Goal: Information Seeking & Learning: Learn about a topic

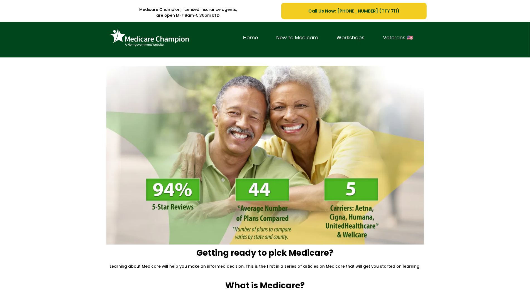
click at [49, 35] on div "Home New to Medicare Workshops Veterans 🇺🇸" at bounding box center [265, 39] width 530 height 35
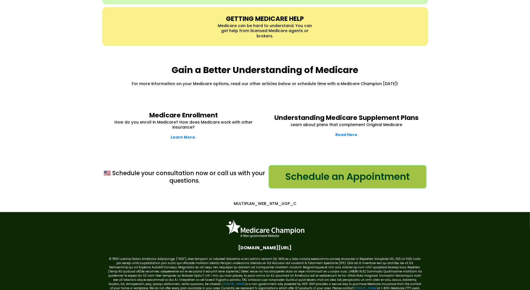
scroll to position [722, 0]
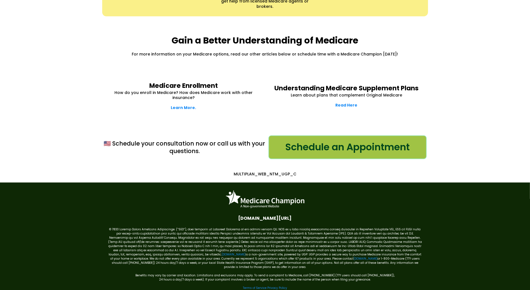
click at [49, 35] on div "Gain a Better Understanding of Medicare For more information on your Medicare o…" at bounding box center [265, 45] width 530 height 47
click at [34, 44] on div "Gain a Better Understanding of Medicare For more information on your Medicare o…" at bounding box center [265, 45] width 530 height 47
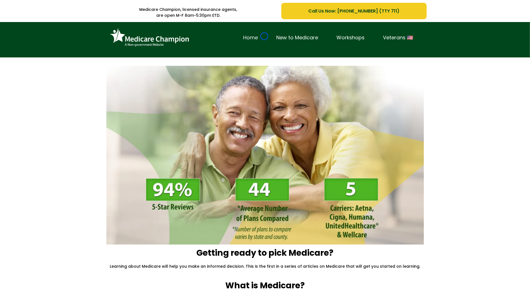
click at [265, 36] on link "Home" at bounding box center [250, 37] width 33 height 9
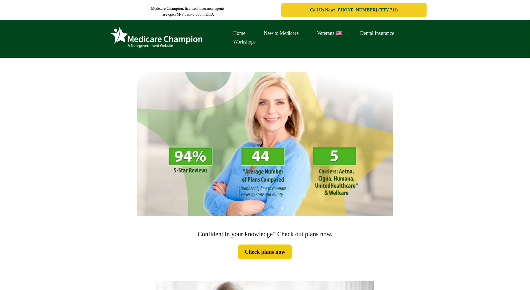
click at [265, 36] on link "New to Medicare" at bounding box center [281, 33] width 53 height 9
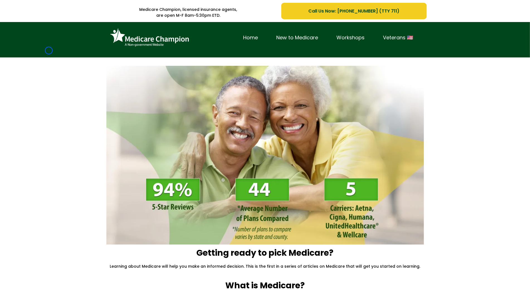
click at [49, 50] on div "Home New to Medicare Workshops Veterans 🇺🇸" at bounding box center [265, 39] width 530 height 35
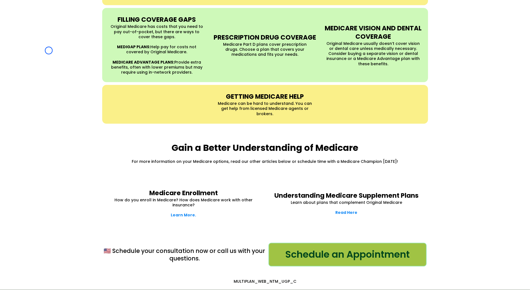
scroll to position [644, 0]
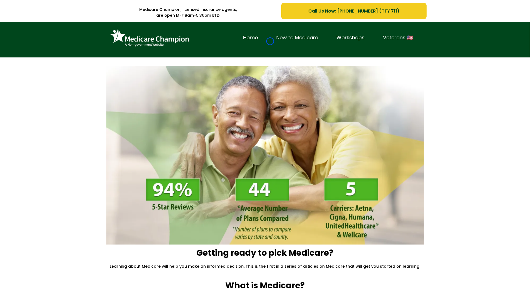
click at [270, 41] on link "New to Medicare" at bounding box center [298, 37] width 60 height 9
click at [34, 44] on div "Home New to Medicare Workshops Veterans 🇺🇸" at bounding box center [265, 39] width 530 height 35
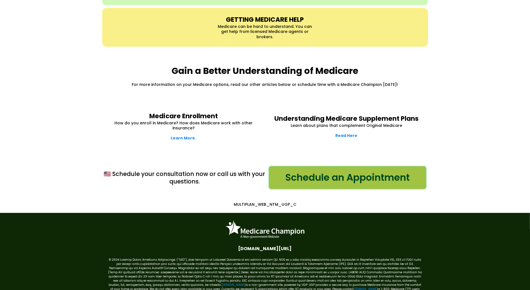
scroll to position [701, 0]
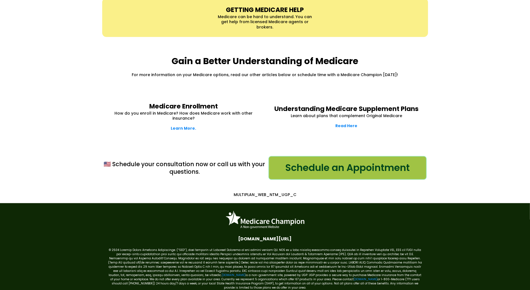
click at [34, 44] on div "Gain a Better Understanding of Medicare For more information on your Medicare o…" at bounding box center [265, 66] width 530 height 47
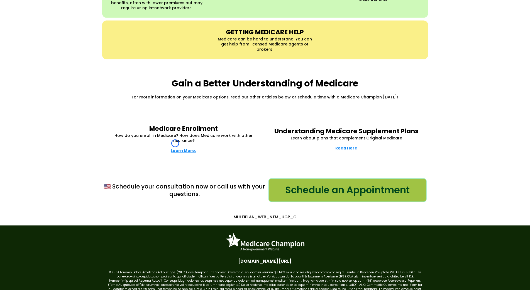
click at [175, 148] on strong "Learn More." at bounding box center [183, 151] width 25 height 6
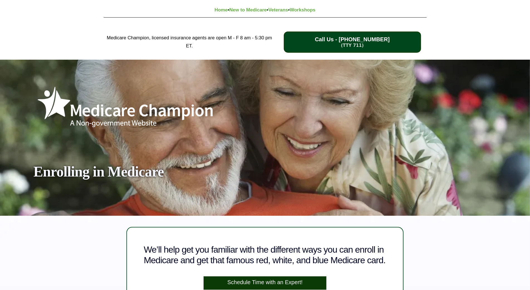
click at [50, 32] on div "Medicare Champion, licensed insurance agents are open M - F 8 am - 5:30 pm ET. …" at bounding box center [265, 42] width 530 height 35
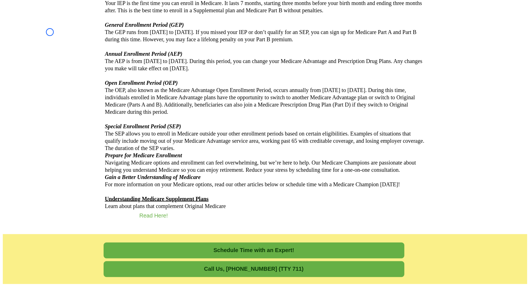
scroll to position [600, 0]
